Goal: Information Seeking & Learning: Learn about a topic

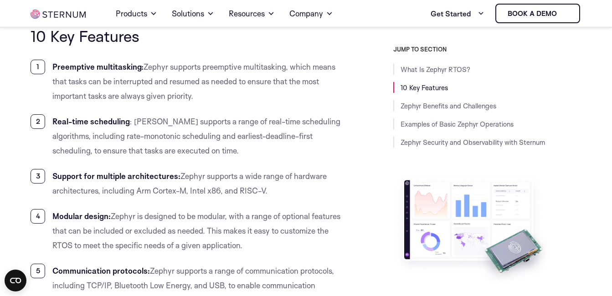
scroll to position [737, 0]
click at [313, 214] on li "Modular design: Zephyr is designed to be modular, with a range of optional feat…" at bounding box center [189, 232] width 316 height 44
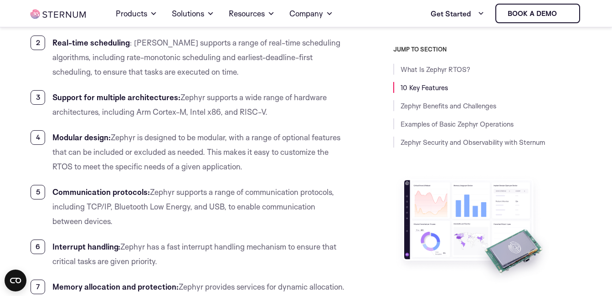
scroll to position [817, 0]
click at [205, 97] on li "Support for multiple architectures: Zephyr supports a wide range of hardware ar…" at bounding box center [189, 104] width 316 height 29
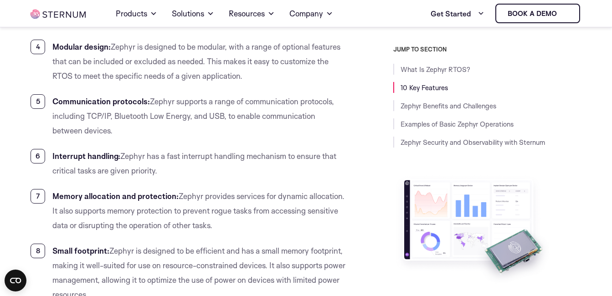
scroll to position [908, 0]
click at [207, 101] on li "Communication protocols: Zephyr supports a range of communication protocols, in…" at bounding box center [189, 115] width 316 height 44
click at [213, 102] on li "Communication protocols: Zephyr supports a range of communication protocols, in…" at bounding box center [189, 115] width 316 height 44
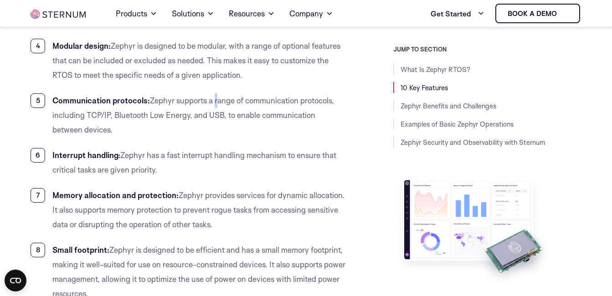
click at [213, 102] on li "Communication protocols: Zephyr supports a range of communication protocols, in…" at bounding box center [189, 115] width 316 height 44
click at [235, 101] on li "Communication protocols: Zephyr supports a range of communication protocols, in…" at bounding box center [189, 115] width 316 height 44
click at [244, 101] on li "Communication protocols: Zephyr supports a range of communication protocols, in…" at bounding box center [189, 115] width 316 height 44
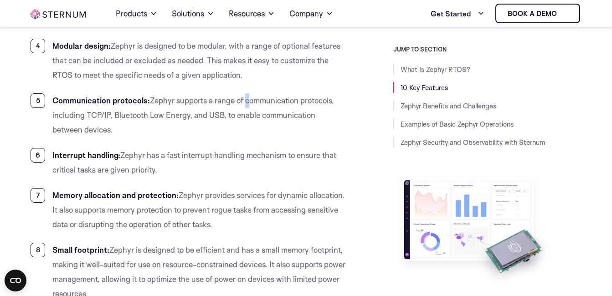
click at [244, 101] on li "Communication protocols: Zephyr supports a range of communication protocols, in…" at bounding box center [189, 115] width 316 height 44
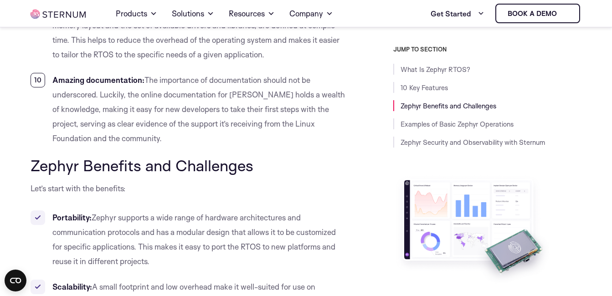
scroll to position [1217, 0]
click at [227, 93] on li "Amazing documentation: The importance of documentation should not be underscore…" at bounding box center [189, 108] width 316 height 73
click at [253, 94] on li "Amazing documentation: The importance of documentation should not be underscore…" at bounding box center [189, 108] width 316 height 73
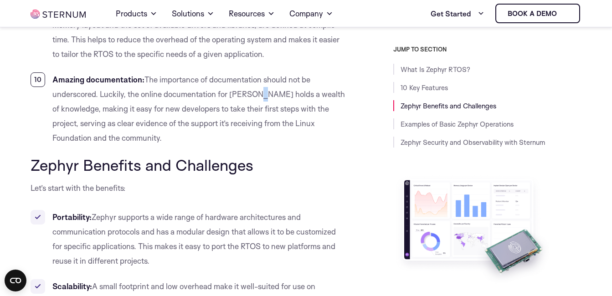
click at [253, 94] on li "Amazing documentation: The importance of documentation should not be underscore…" at bounding box center [189, 108] width 316 height 73
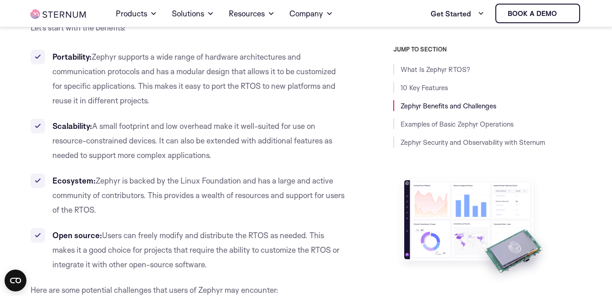
scroll to position [1378, 0]
click at [200, 180] on li "Ecosystem: Zephyr is backed by the Linux Foundation and has a large and active …" at bounding box center [189, 195] width 316 height 44
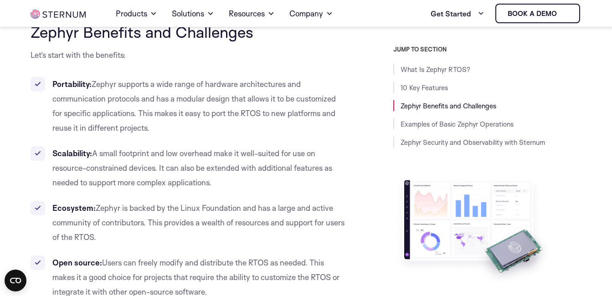
scroll to position [1350, 0]
click at [199, 211] on li "Ecosystem: Zephyr is backed by the Linux Foundation and has a large and active …" at bounding box center [189, 223] width 316 height 44
click at [199, 208] on li "Ecosystem: Zephyr is backed by the Linux Foundation and has a large and active …" at bounding box center [189, 223] width 316 height 44
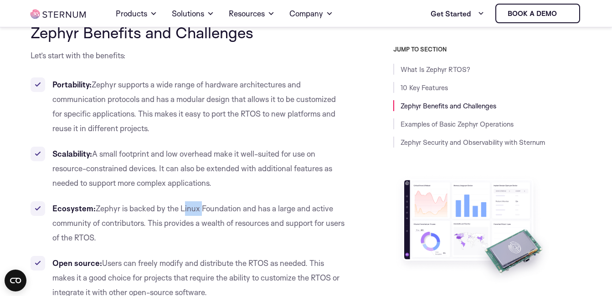
drag, startPoint x: 199, startPoint y: 208, endPoint x: 181, endPoint y: 214, distance: 18.3
click at [181, 214] on li "Ecosystem: Zephyr is backed by the Linux Foundation and has a large and active …" at bounding box center [189, 223] width 316 height 44
drag, startPoint x: 181, startPoint y: 214, endPoint x: 198, endPoint y: 214, distance: 16.9
click at [198, 214] on li "Ecosystem: Zephyr is backed by the Linux Foundation and has a large and active …" at bounding box center [189, 223] width 316 height 44
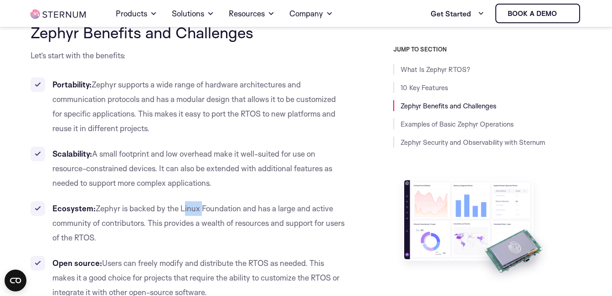
click at [198, 214] on li "Ecosystem: Zephyr is backed by the Linux Foundation and has a large and active …" at bounding box center [189, 223] width 316 height 44
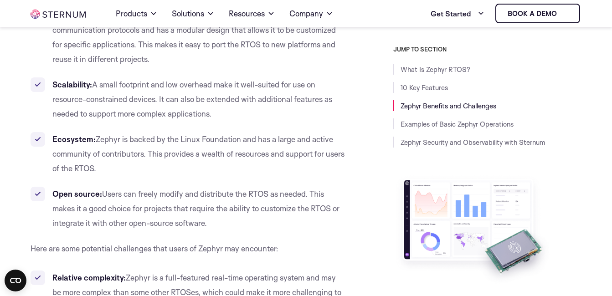
scroll to position [1419, 0]
drag, startPoint x: 209, startPoint y: 226, endPoint x: 53, endPoint y: 89, distance: 207.1
click at [53, 89] on ul "Portability: Zephyr supports a wide range of hardware architectures and communi…" at bounding box center [189, 119] width 316 height 222
drag, startPoint x: 53, startPoint y: 89, endPoint x: 55, endPoint y: 85, distance: 4.8
click at [55, 85] on strong "Scalability:" at bounding box center [72, 84] width 40 height 10
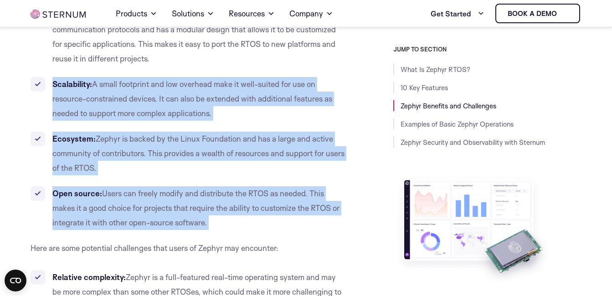
drag, startPoint x: 55, startPoint y: 85, endPoint x: 211, endPoint y: 224, distance: 209.2
click at [211, 224] on ul "Portability: Zephyr supports a wide range of hardware architectures and communi…" at bounding box center [189, 119] width 316 height 222
click at [231, 179] on ul "Portability: Zephyr supports a wide range of hardware architectures and communi…" at bounding box center [189, 119] width 316 height 222
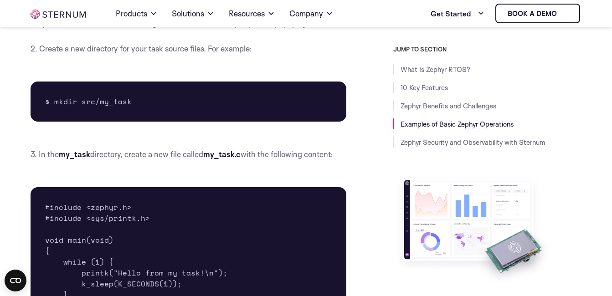
scroll to position [1910, 0]
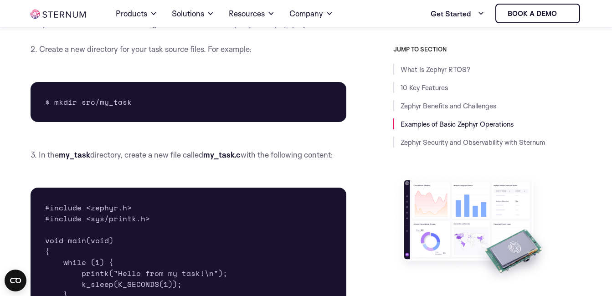
click at [208, 162] on p "3. In the my_task directory, create a new file called my_task.c with the follow…" at bounding box center [189, 155] width 316 height 15
click at [247, 162] on p "3. In the my_task directory, create a new file called my_task.c with the follow…" at bounding box center [189, 155] width 316 height 15
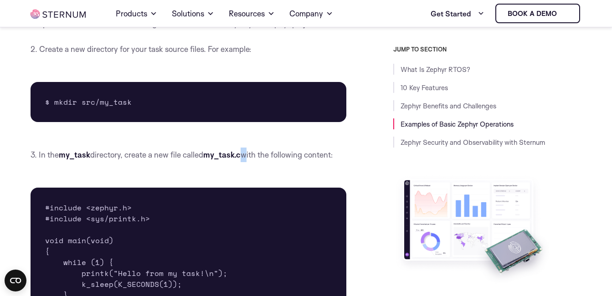
click at [247, 162] on p "3. In the my_task directory, create a new file called my_task.c with the follow…" at bounding box center [189, 155] width 316 height 15
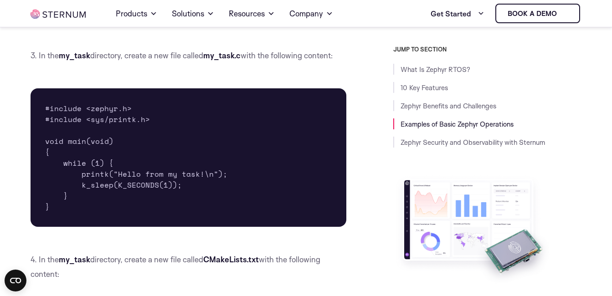
scroll to position [2010, 0]
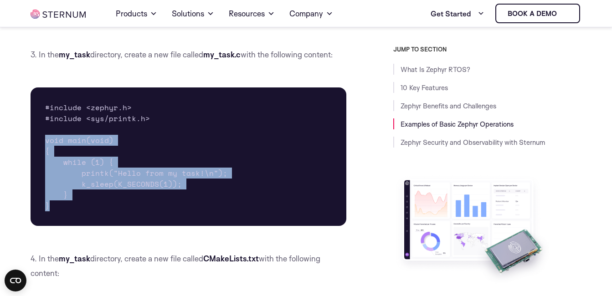
drag, startPoint x: 49, startPoint y: 218, endPoint x: 42, endPoint y: 160, distance: 58.7
click at [42, 160] on pre "#include <zephyr.h> #include <sys/printk.h> void main(void) { while (1) { print…" at bounding box center [189, 157] width 316 height 139
click at [94, 156] on pre "#include <zephyr.h> #include <sys/printk.h> void main(void) { while (1) { print…" at bounding box center [189, 157] width 316 height 139
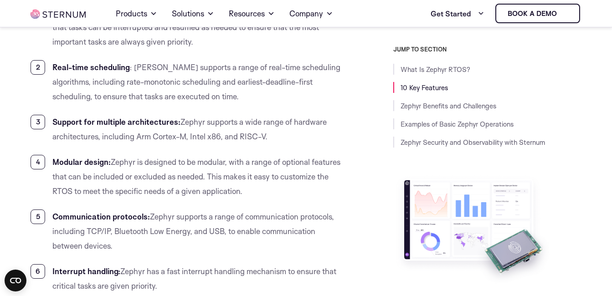
scroll to position [791, 0]
drag, startPoint x: 273, startPoint y: 139, endPoint x: 83, endPoint y: 115, distance: 191.7
click at [83, 115] on li "Support for multiple architectures: Zephyr supports a wide range of hardware ar…" at bounding box center [189, 129] width 316 height 29
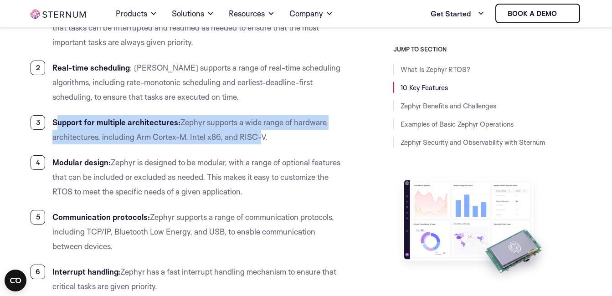
drag, startPoint x: 55, startPoint y: 122, endPoint x: 258, endPoint y: 139, distance: 203.5
click at [258, 139] on li "Support for multiple architectures: Zephyr supports a wide range of hardware ar…" at bounding box center [189, 129] width 316 height 29
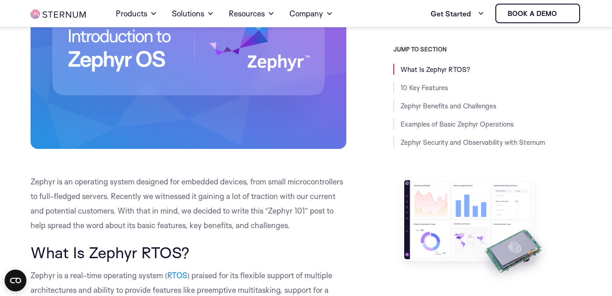
scroll to position [306, 0]
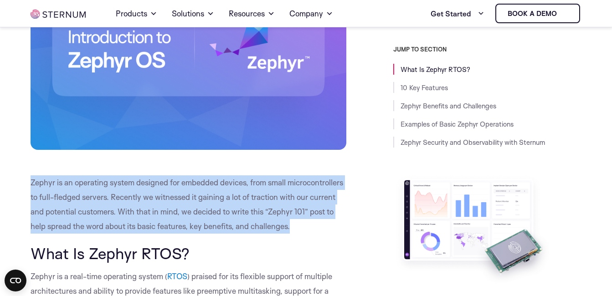
drag, startPoint x: 295, startPoint y: 225, endPoint x: 6, endPoint y: 189, distance: 291.2
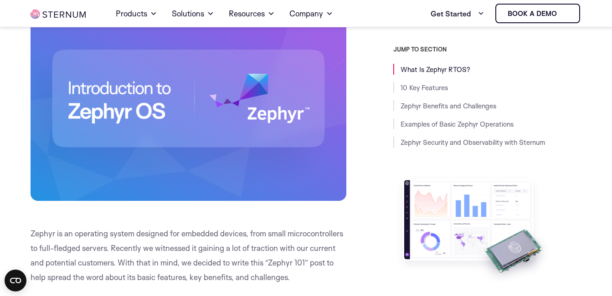
scroll to position [255, 0]
click at [283, 232] on p "Zephyr is an operating system designed for embedded devices, from small microco…" at bounding box center [189, 255] width 316 height 58
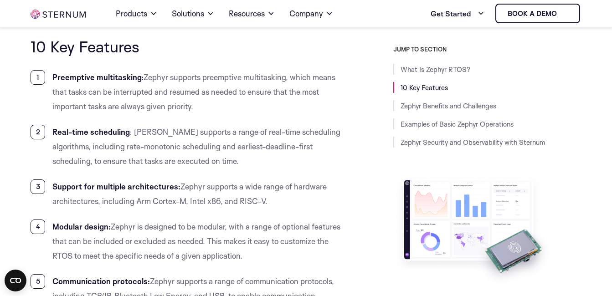
scroll to position [727, 0]
click at [132, 129] on li "Real-time scheduling : Zephyr supports a range of real-time scheduling algorith…" at bounding box center [189, 146] width 316 height 44
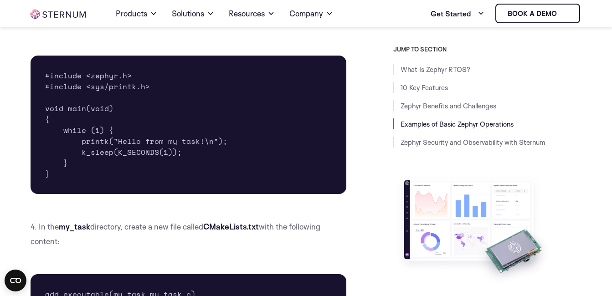
scroll to position [2042, 0]
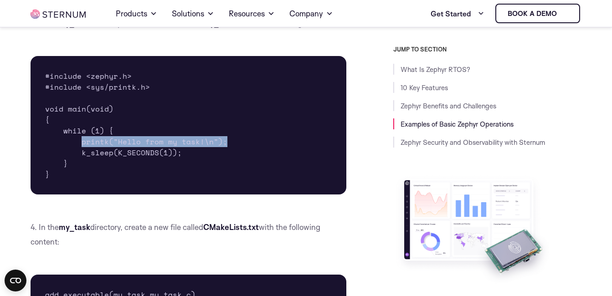
drag, startPoint x: 223, startPoint y: 159, endPoint x: 81, endPoint y: 159, distance: 142.7
click at [81, 159] on pre "#include <zephyr.h> #include <sys/printk.h> void main(void) { while (1) { print…" at bounding box center [189, 125] width 316 height 139
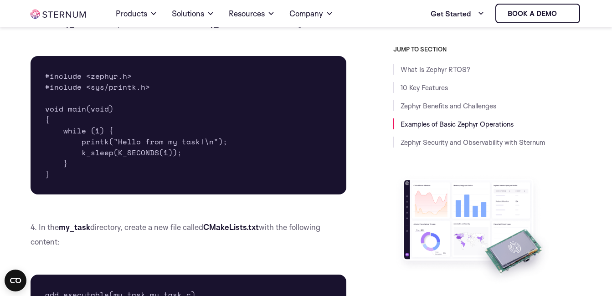
click at [180, 120] on pre "#include <zephyr.h> #include <sys/printk.h> void main(void) { while (1) { print…" at bounding box center [189, 125] width 316 height 139
click at [51, 134] on pre "#include <zephyr.h> #include <sys/printk.h> void main(void) { while (1) { print…" at bounding box center [189, 125] width 316 height 139
click at [51, 194] on pre "#include <zephyr.h> #include <sys/printk.h> void main(void) { while (1) { print…" at bounding box center [189, 125] width 316 height 139
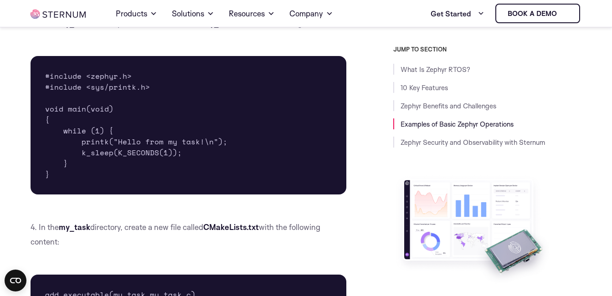
click at [51, 194] on pre "#include <zephyr.h> #include <sys/printk.h> void main(void) { while (1) { print…" at bounding box center [189, 125] width 316 height 139
click at [56, 189] on pre "#include <zephyr.h> #include <sys/printk.h> void main(void) { while (1) { print…" at bounding box center [189, 125] width 316 height 139
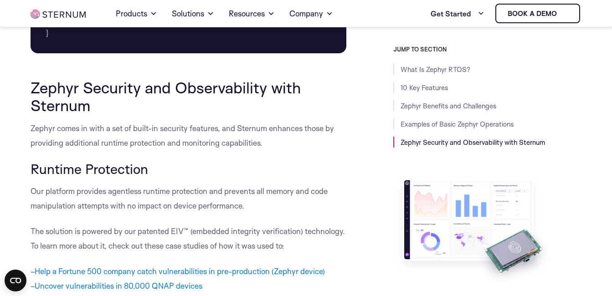
scroll to position [3464, 0]
